Goal: Task Accomplishment & Management: Manage account settings

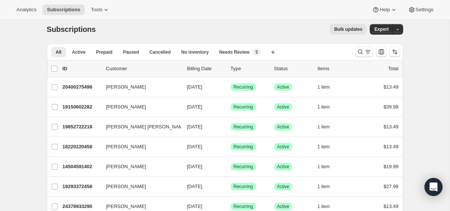
scroll to position [7, 0]
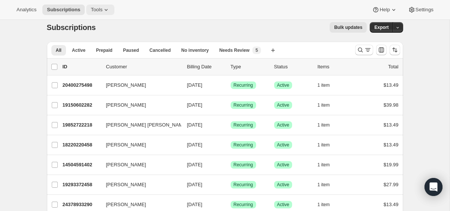
click at [100, 12] on span "Tools" at bounding box center [97, 10] width 12 height 6
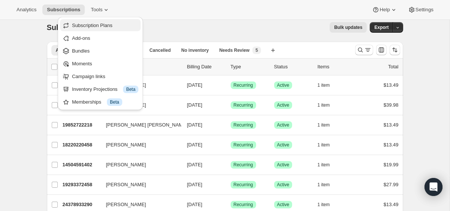
click at [102, 25] on span "Subscription Plans" at bounding box center [92, 26] width 41 height 6
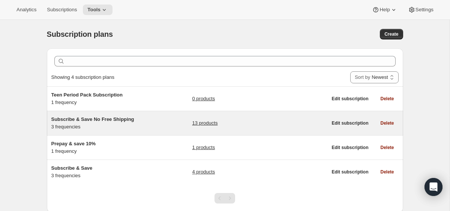
click at [196, 125] on link "13 products" at bounding box center [205, 123] width 26 height 8
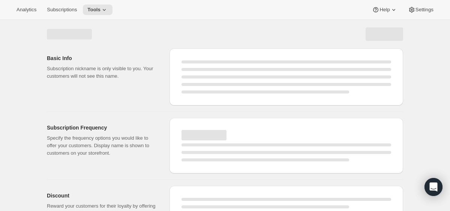
select select "WEEK"
select select "MONTH"
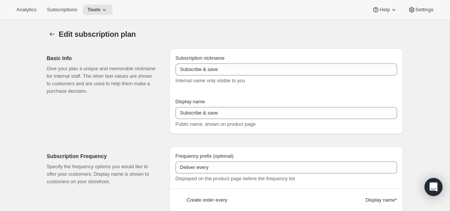
select select "MONTH"
type input "Subscribe & Save No Free Shipping"
type input "Subscribe & Save"
type input "1"
select select "MONTH"
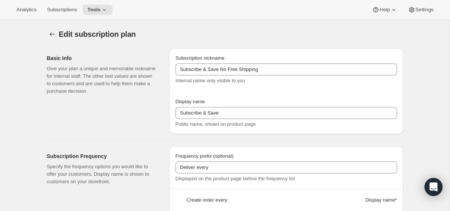
type input "1 month"
type input "2"
type input "2 months"
type input "Never worry about running out. Modify or cancel anytime."
click at [101, 9] on span "Tools" at bounding box center [93, 10] width 13 height 6
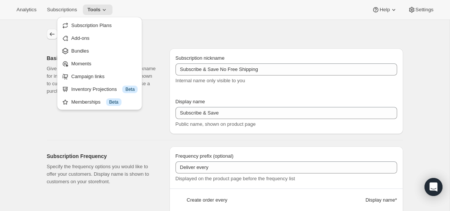
click at [48, 32] on button "Subscription plans" at bounding box center [52, 34] width 11 height 11
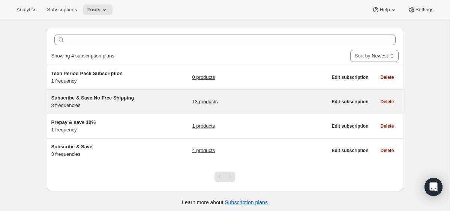
scroll to position [23, 0]
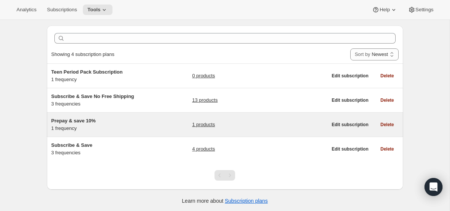
click at [119, 125] on div "Prepay & save 10% 1 frequency" at bounding box center [98, 124] width 94 height 15
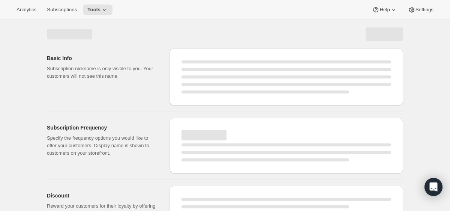
select select "WEEK"
select select "MONTH"
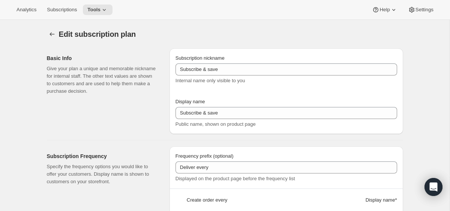
type input "Prepay & save 10%"
select select "ENABLED"
select select "MONTH"
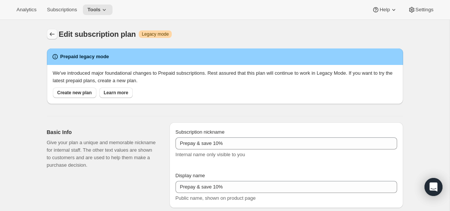
click at [48, 34] on button "Subscription plans" at bounding box center [52, 34] width 11 height 11
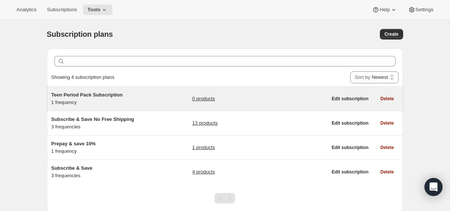
click at [117, 96] on span "Teen Period Pack Subscription" at bounding box center [86, 95] width 71 height 6
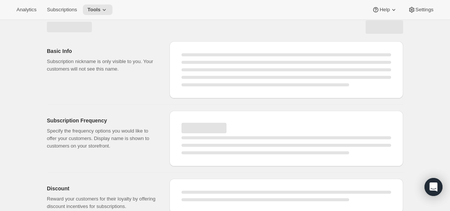
scroll to position [8, 0]
select select "WEEK"
select select "MONTH"
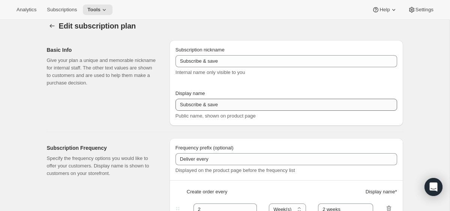
type input "Teen Period Pack Subscription"
type input "1"
select select "MONTH"
type input "1 month"
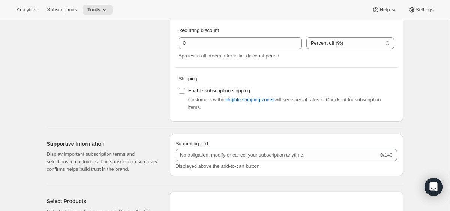
scroll to position [70, 0]
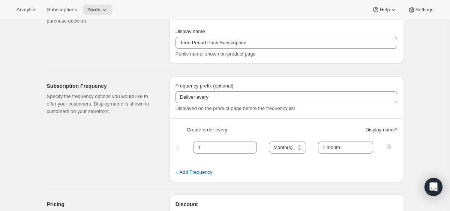
click at [110, 16] on div "Analytics Subscriptions Tools Help Settings" at bounding box center [225, 10] width 450 height 20
click at [105, 8] on icon at bounding box center [105, 10] width 8 height 8
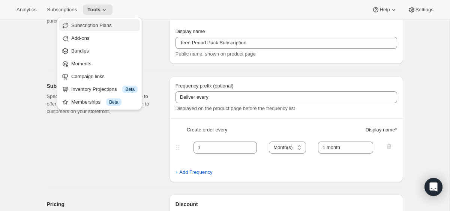
click at [97, 30] on button "Subscription Plans" at bounding box center [99, 25] width 81 height 12
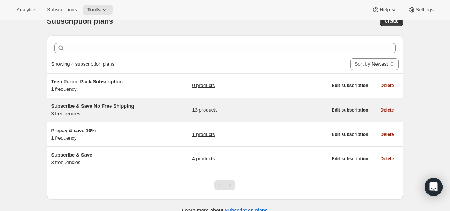
scroll to position [15, 0]
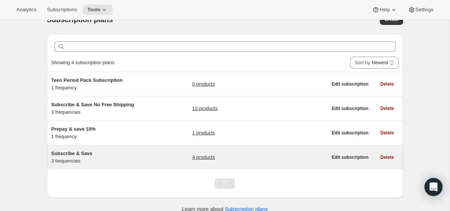
click at [83, 153] on span "Subscribe & Save" at bounding box center [71, 153] width 41 height 6
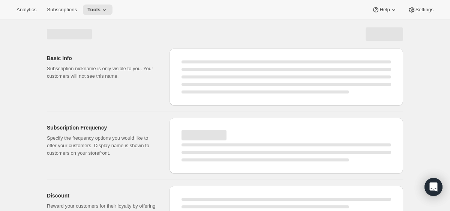
select select "WEEK"
select select "MONTH"
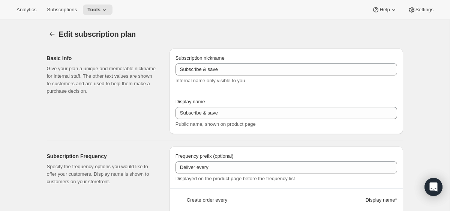
type input "Subscribe & Save"
type input "Subscribe & Save <b>Free Shipping</b>"
type input "1"
type input "1 month"
type input "2"
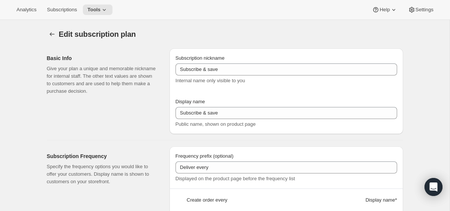
type input "2 months"
type input "Subscribers get Free Shipping! Modify or cancel anytime."
select select "MONTH"
click at [94, 14] on button "Tools" at bounding box center [98, 10] width 30 height 11
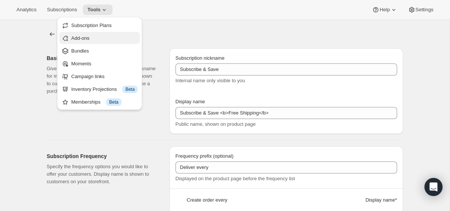
click at [89, 37] on span "Add-ons" at bounding box center [80, 38] width 18 height 6
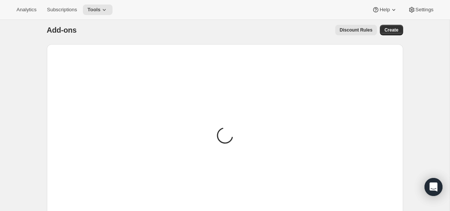
scroll to position [0, 0]
